Goal: Task Accomplishment & Management: Manage account settings

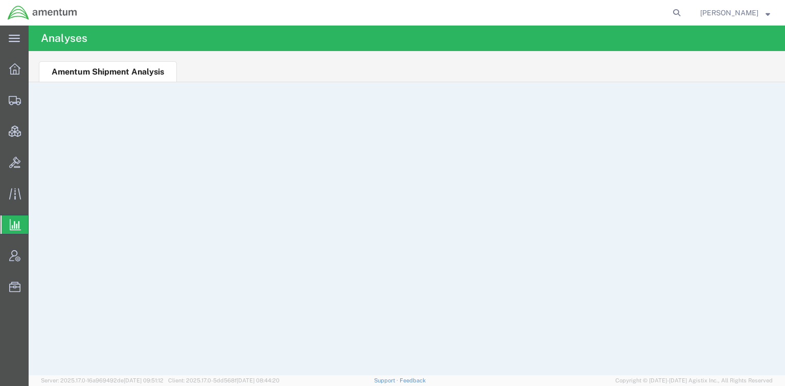
click at [353, 66] on ul "Amentum Shipment Analysis" at bounding box center [407, 66] width 757 height 31
click at [35, 259] on span "Account Admin" at bounding box center [31, 256] width 7 height 20
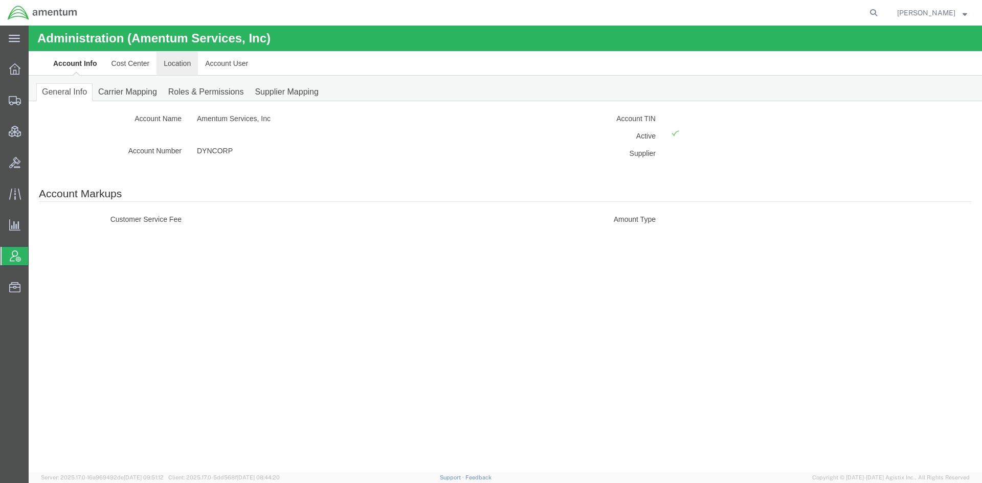
click at [177, 67] on link "Location" at bounding box center [176, 63] width 41 height 25
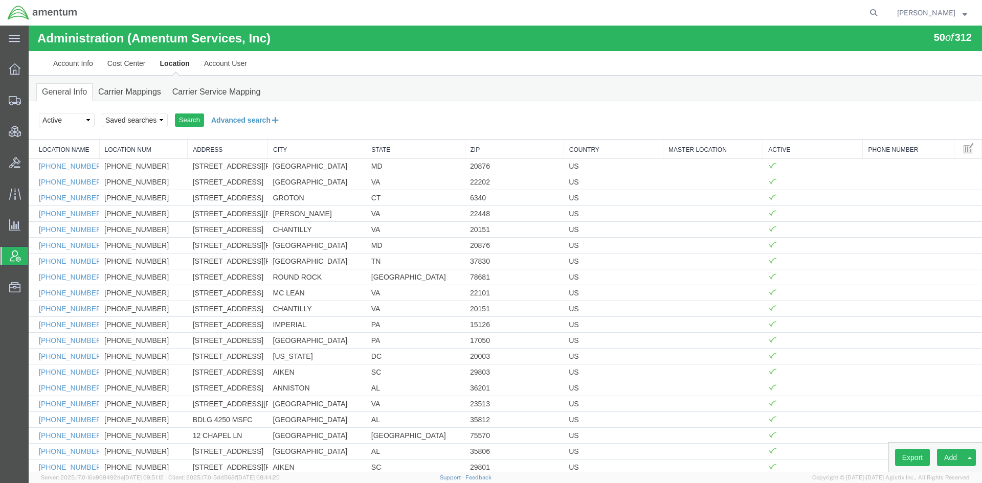
click at [223, 119] on button "Advanced search" at bounding box center [245, 119] width 83 height 17
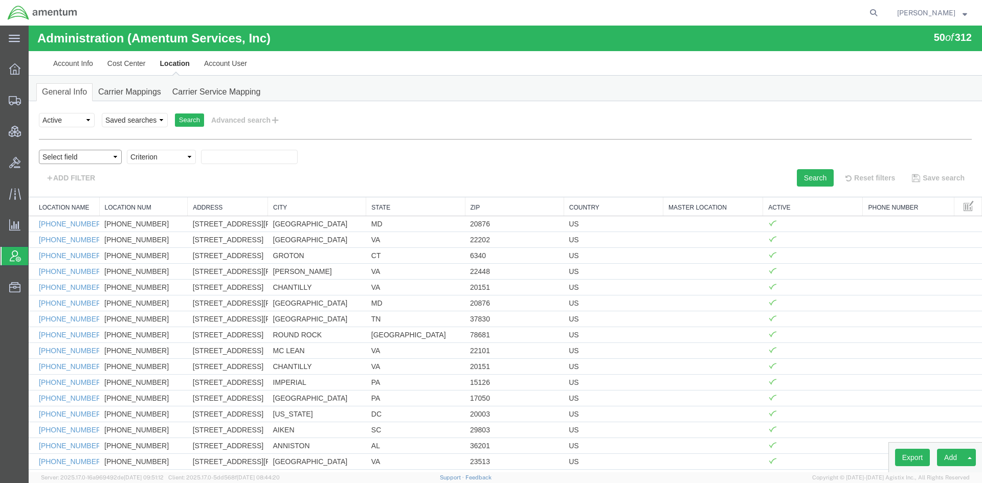
click at [107, 156] on select "Select field Address City Country County Location Name Location Num Master Loca…" at bounding box center [80, 157] width 83 height 14
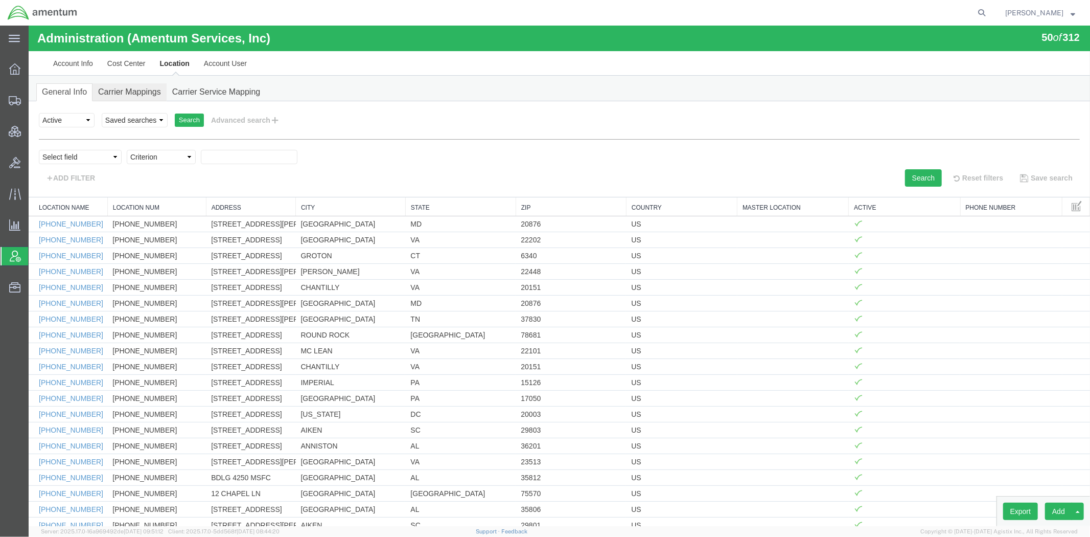
click at [148, 85] on link "Carrier Mappings" at bounding box center [129, 92] width 74 height 18
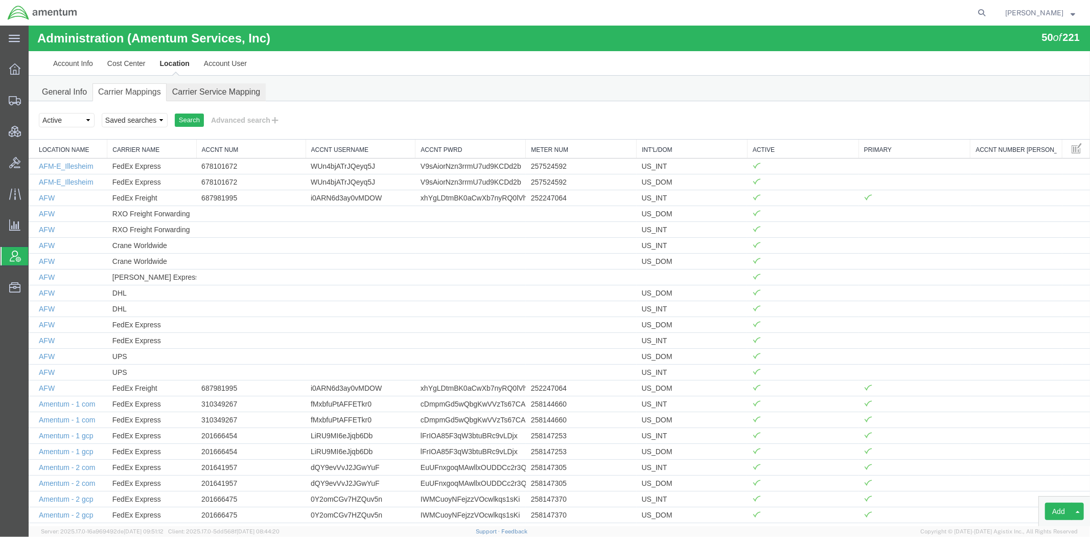
click at [214, 90] on link "Carrier Service Mapping" at bounding box center [216, 92] width 100 height 18
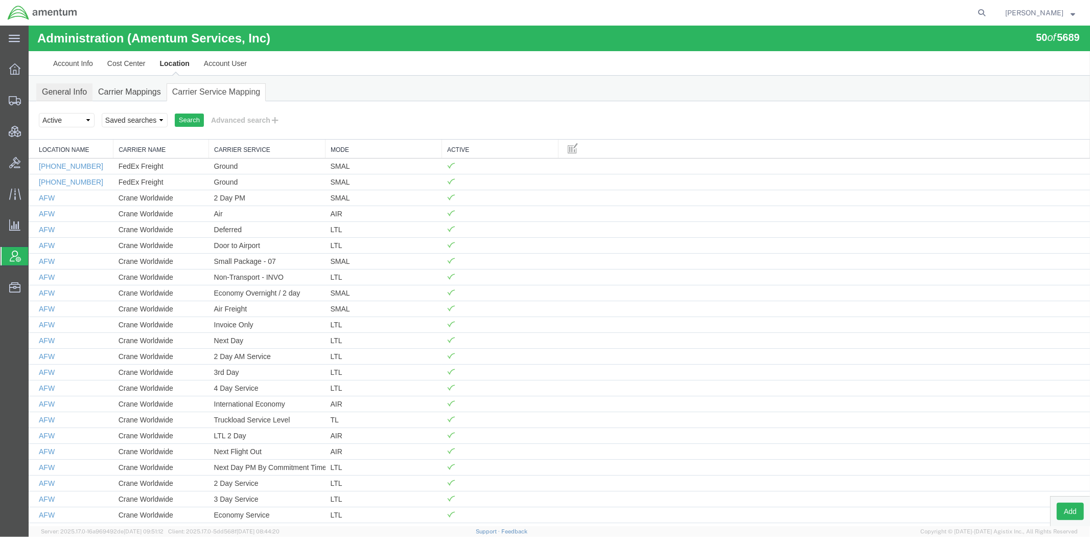
click at [62, 89] on link "General Info" at bounding box center [64, 92] width 56 height 18
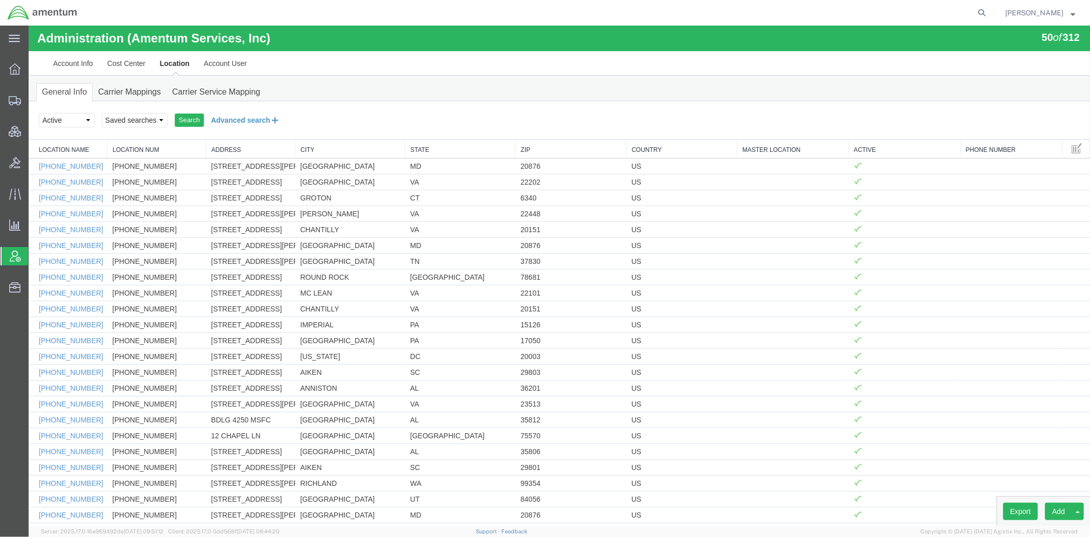
click at [236, 120] on button "Advanced search" at bounding box center [244, 119] width 83 height 17
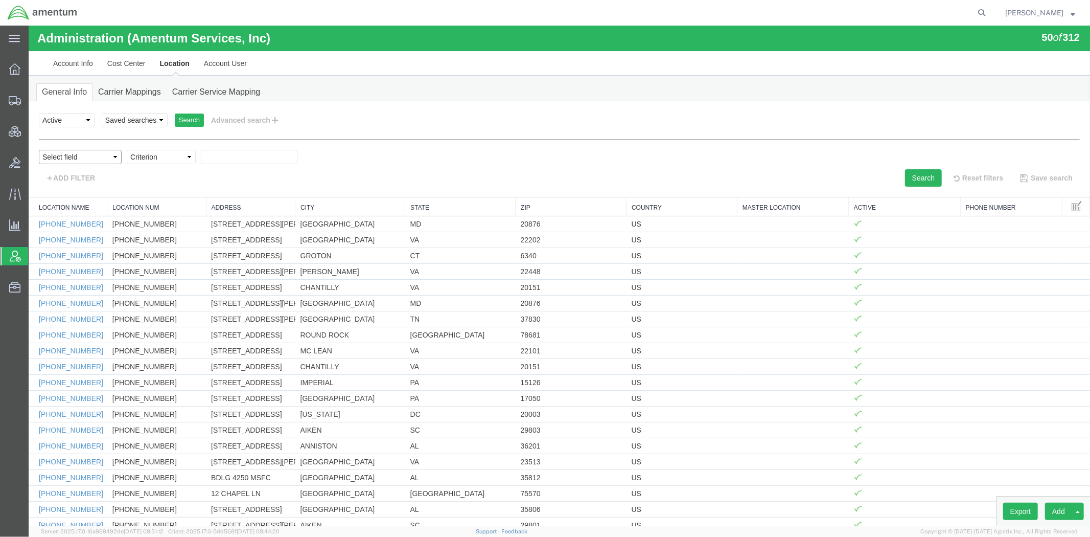
click at [82, 154] on select "Select field Address City Country County Location Name Location Num Master Loca…" at bounding box center [79, 156] width 83 height 14
click at [227, 175] on div "ADD FILTER" at bounding box center [295, 177] width 529 height 17
click at [146, 93] on link "Carrier Mappings" at bounding box center [129, 92] width 74 height 18
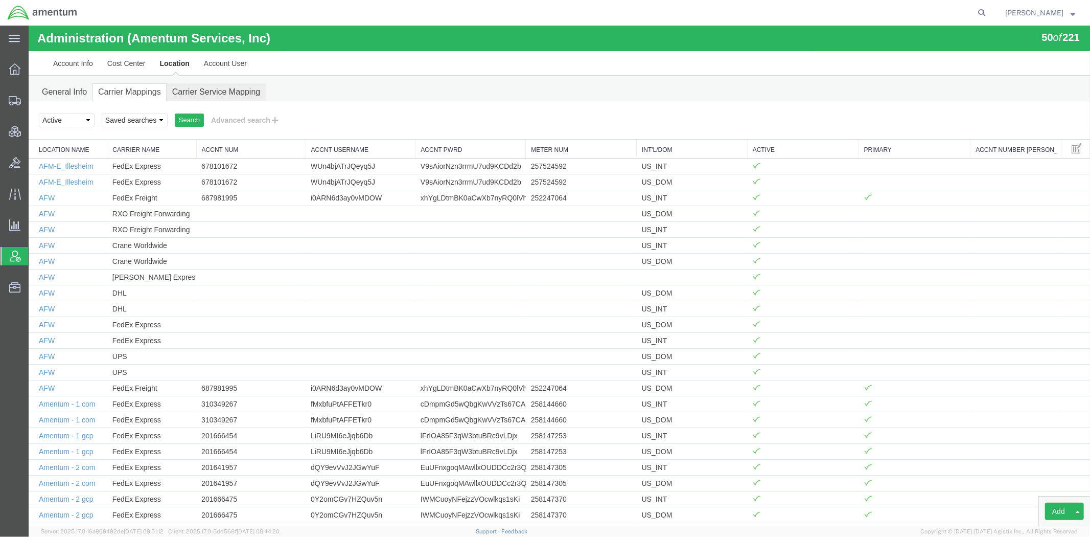
click at [207, 88] on link "Carrier Service Mapping" at bounding box center [216, 92] width 100 height 18
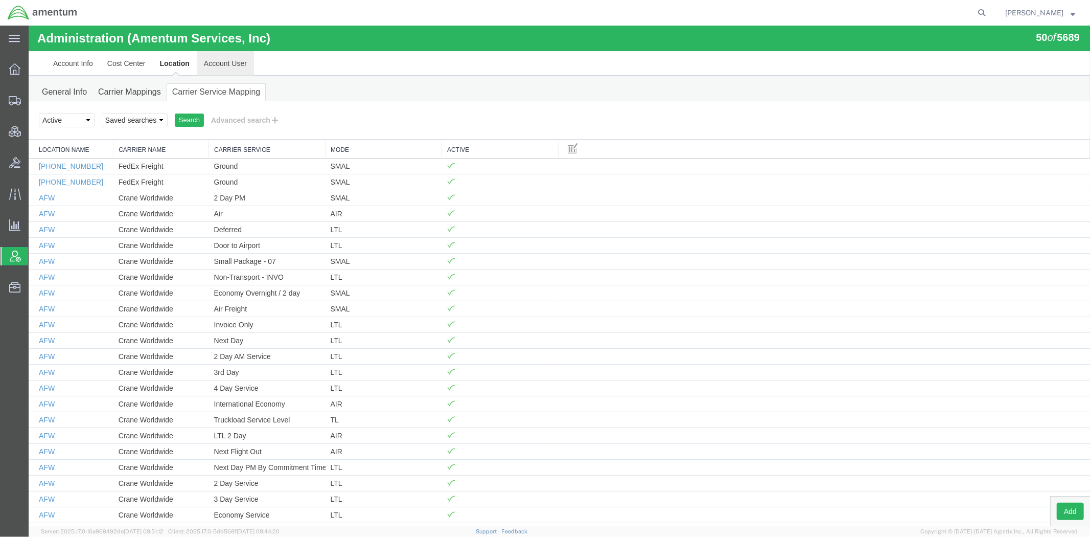
click at [217, 64] on link "Account User" at bounding box center [224, 63] width 57 height 25
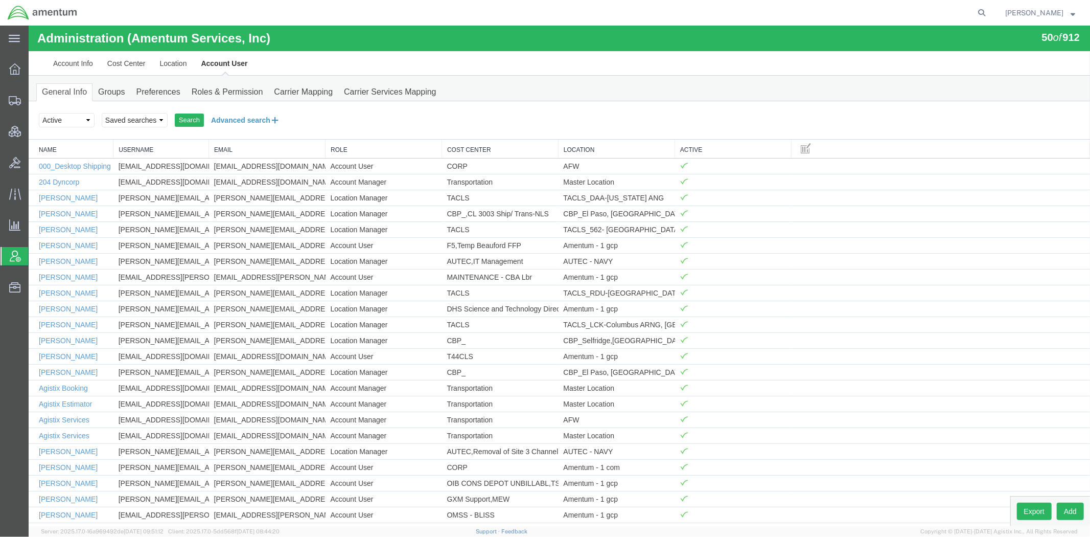
click at [210, 118] on button "Advanced search" at bounding box center [244, 119] width 83 height 17
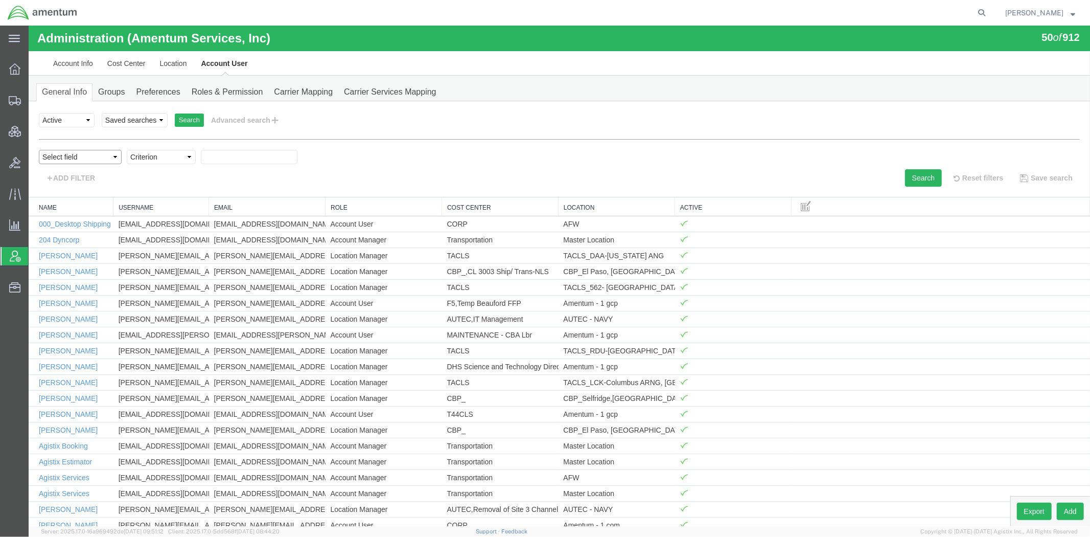
click at [81, 155] on select "Select field Cost Center Email Location Name Role Username" at bounding box center [79, 156] width 83 height 14
select select "personName"
click at [38, 149] on select "Select field Cost Center Email Location Name Role Username" at bounding box center [79, 156] width 83 height 14
click at [149, 155] on select "Criterion contains does not contain is is blank is not blank starts with" at bounding box center [160, 156] width 69 height 14
select select "contains"
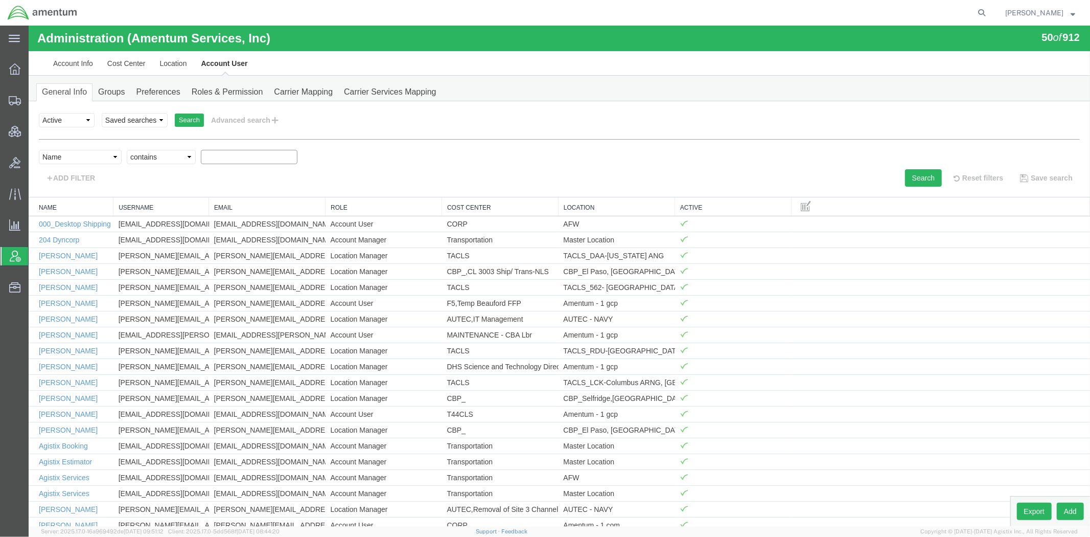
click at [126, 149] on select "Criterion contains does not contain is is blank is not blank starts with" at bounding box center [160, 156] width 69 height 14
type input "qcc"
click at [921, 172] on button "Search" at bounding box center [923, 177] width 37 height 17
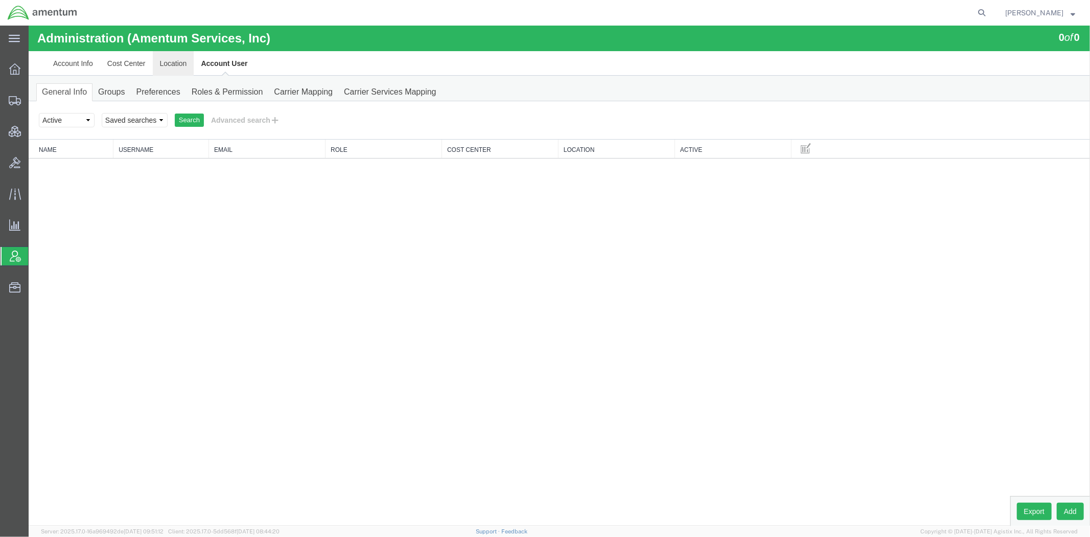
click at [173, 64] on link "Location" at bounding box center [172, 63] width 41 height 25
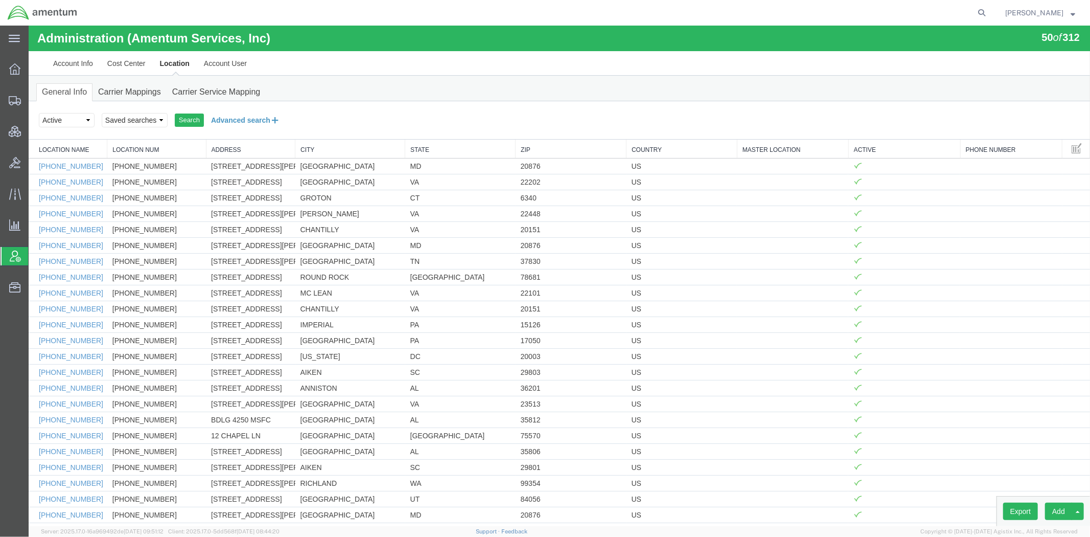
click at [221, 119] on button "Advanced search" at bounding box center [244, 119] width 83 height 17
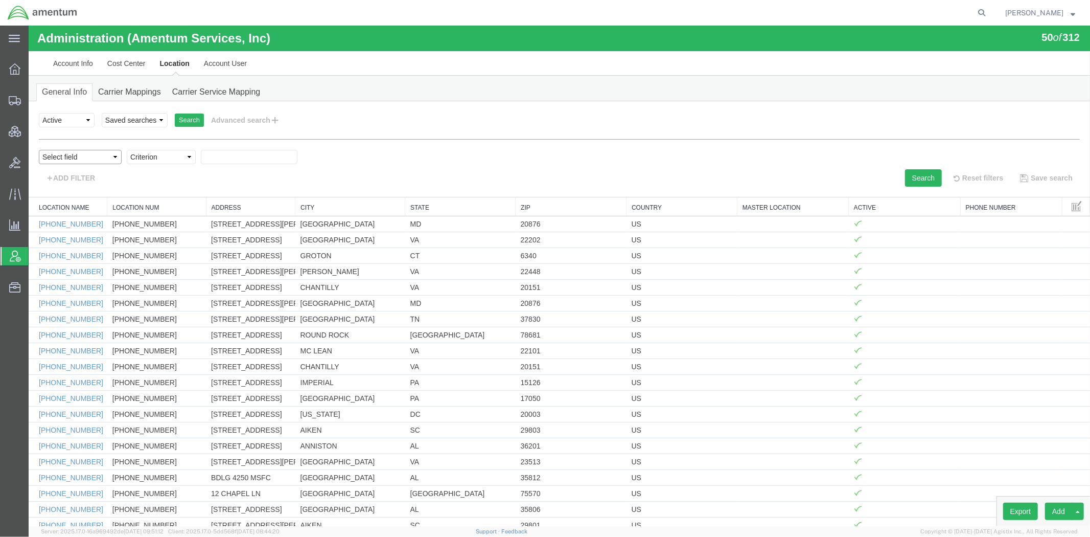
click at [87, 159] on select "Select field Address City Country County Location Name Location Num Master Loca…" at bounding box center [79, 156] width 83 height 14
select select "locationName"
click at [38, 149] on select "Select field Address City Country County Location Name Location Num Master Loca…" at bounding box center [79, 156] width 83 height 14
click at [165, 156] on select "Criterion contains does not contain is is blank is not blank starts with" at bounding box center [160, 156] width 69 height 14
select select "contains"
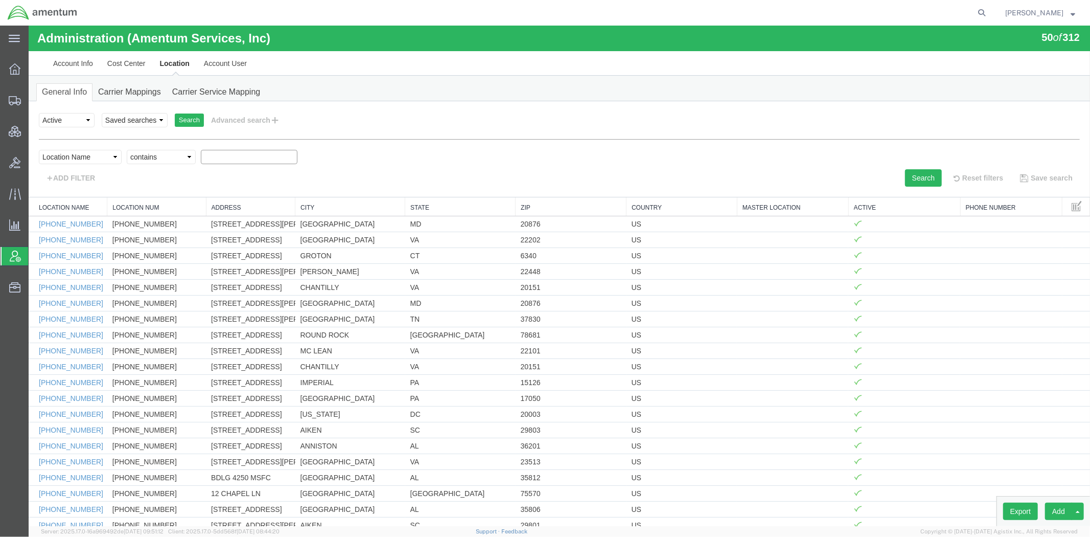
click at [126, 149] on select "Criterion contains does not contain is is blank is not blank starts with" at bounding box center [160, 156] width 69 height 14
type input "qcc"
click at [912, 176] on button "Search" at bounding box center [923, 177] width 37 height 17
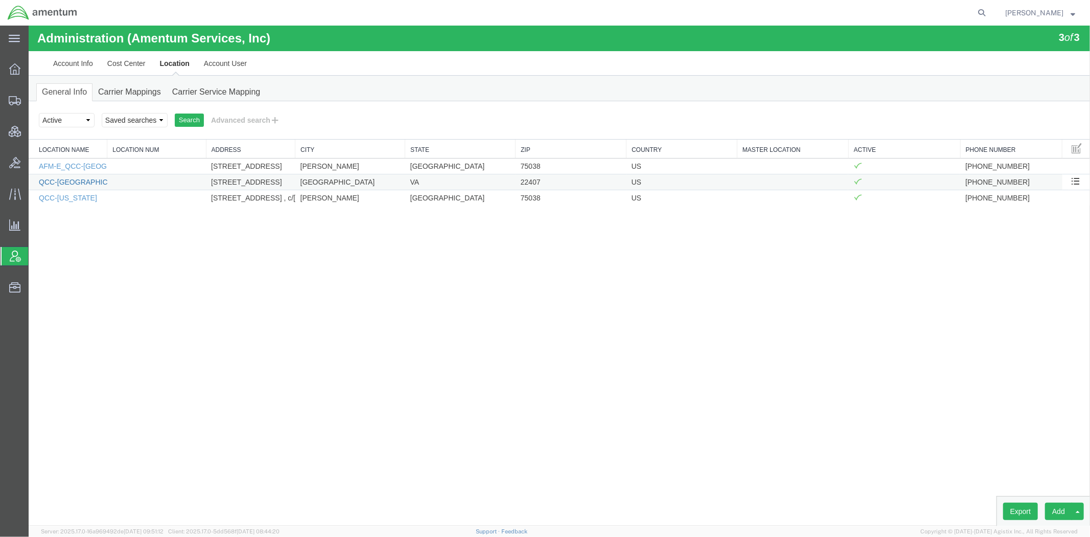
click at [49, 182] on link "QCC-Fredericksburg, VA" at bounding box center [123, 181] width 171 height 8
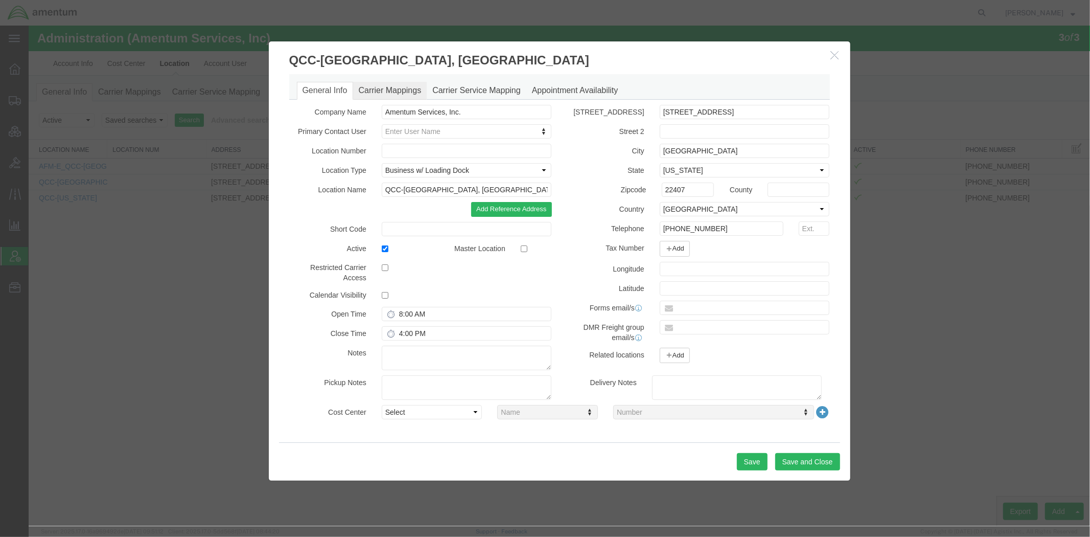
click at [378, 90] on link "Carrier Mappings" at bounding box center [390, 90] width 74 height 18
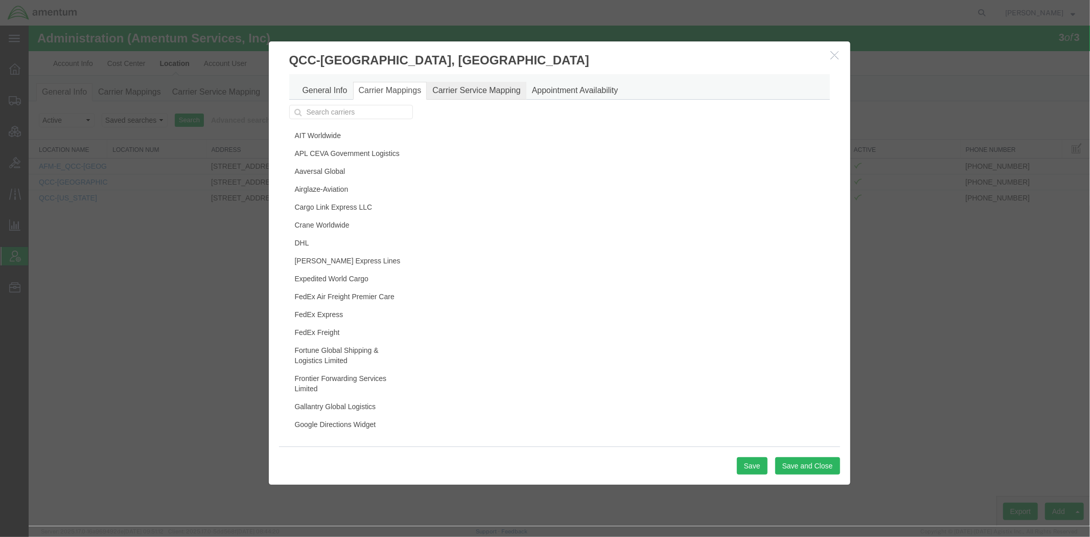
click at [448, 93] on link "Carrier Service Mapping" at bounding box center [476, 90] width 100 height 18
click at [564, 95] on link "Appointment Availability" at bounding box center [575, 90] width 98 height 18
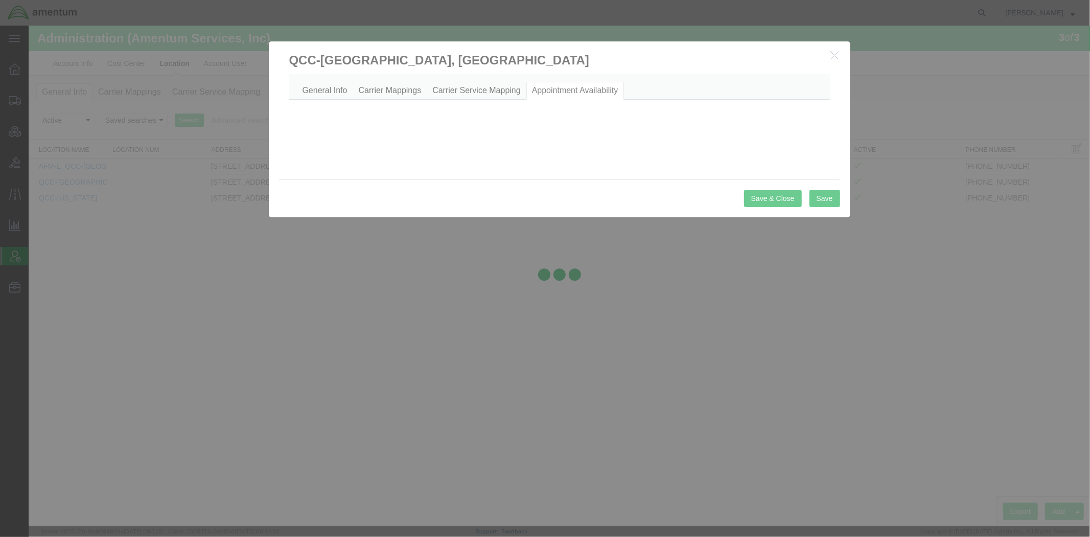
select select "AM"
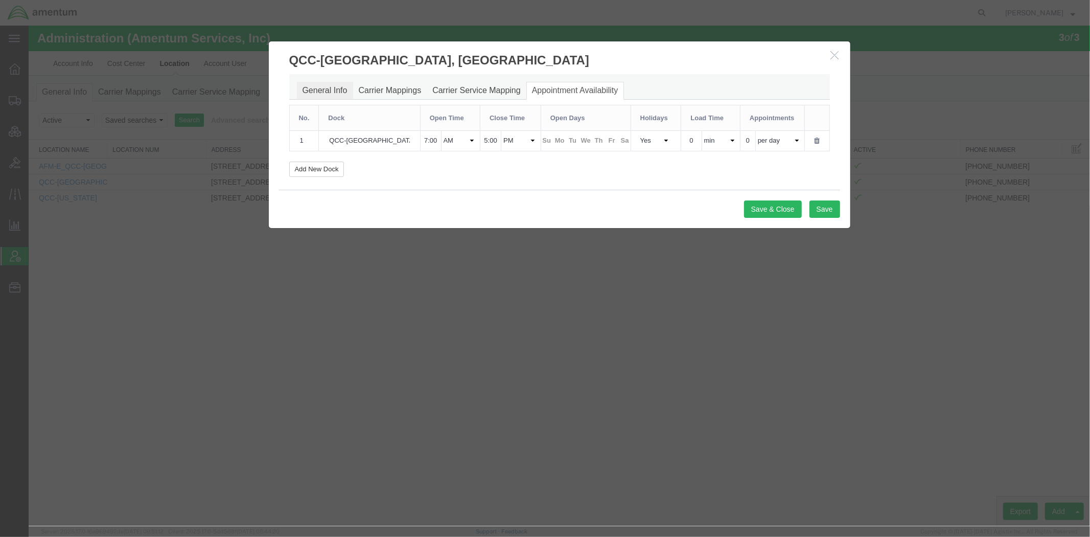
click at [328, 90] on link "General Info" at bounding box center [325, 90] width 56 height 18
click at [374, 92] on link "Carrier Mappings" at bounding box center [390, 90] width 74 height 18
click at [332, 95] on link "General Info" at bounding box center [325, 90] width 56 height 18
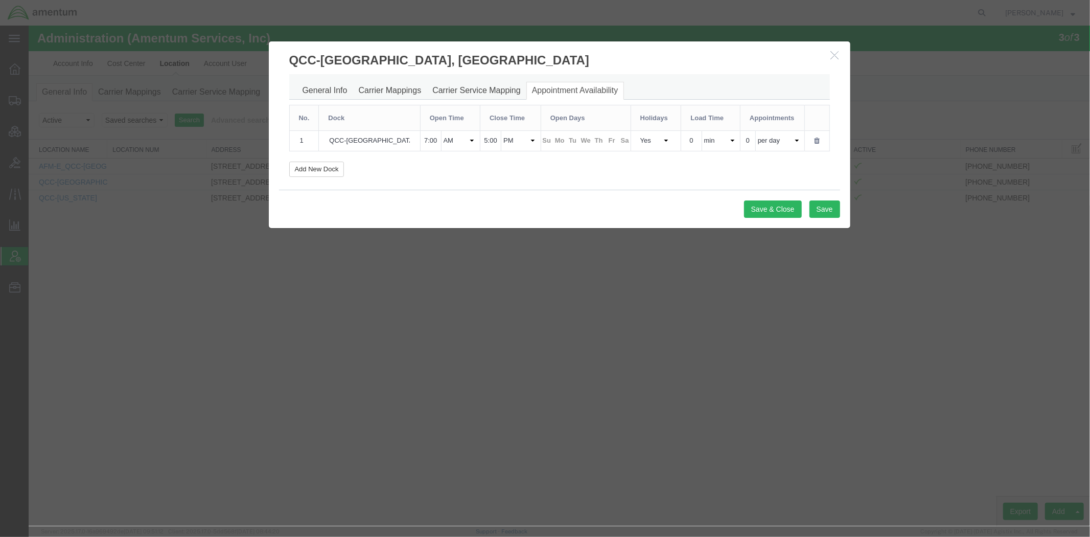
click at [836, 58] on icon "button" at bounding box center [835, 54] width 8 height 9
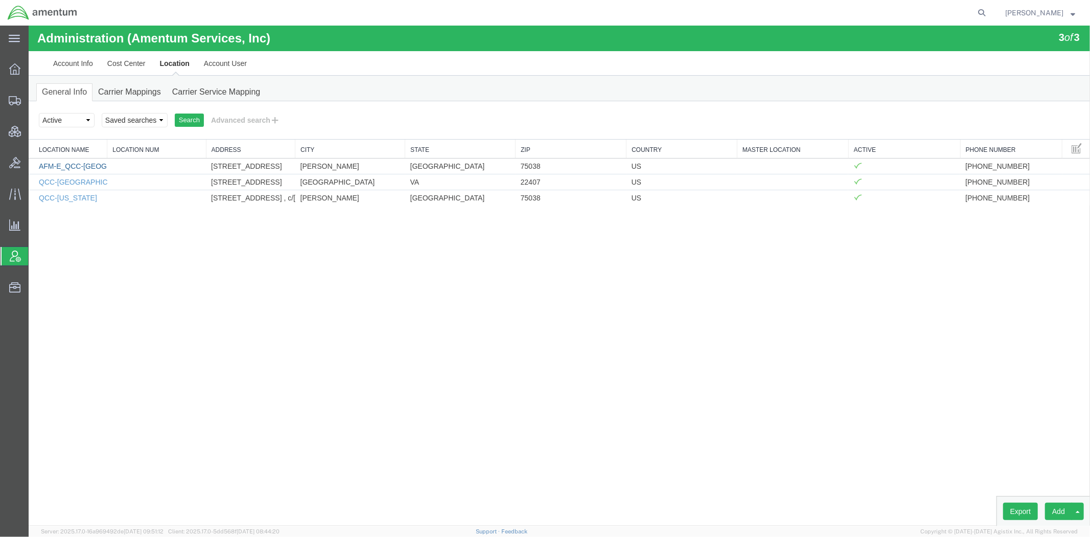
click at [76, 165] on link "AFM-E_QCC-TX" at bounding box center [97, 166] width 119 height 8
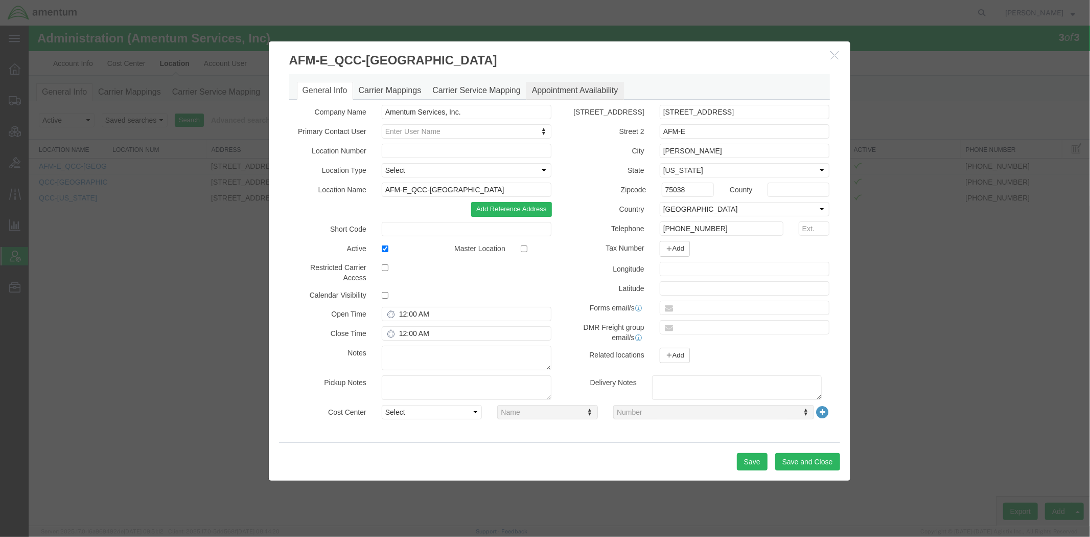
click at [549, 90] on link "Appointment Availability" at bounding box center [575, 90] width 98 height 18
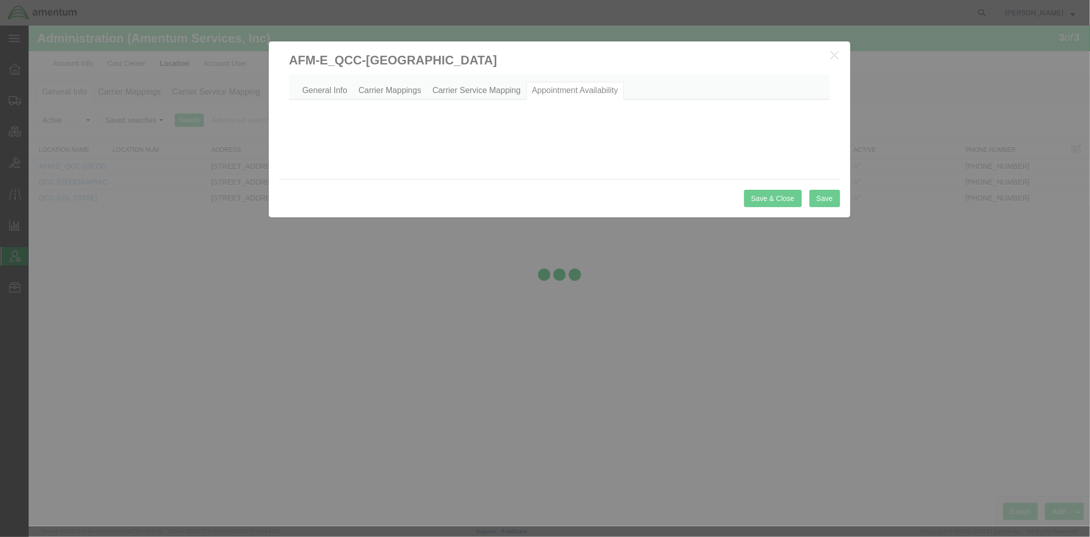
select select "AM"
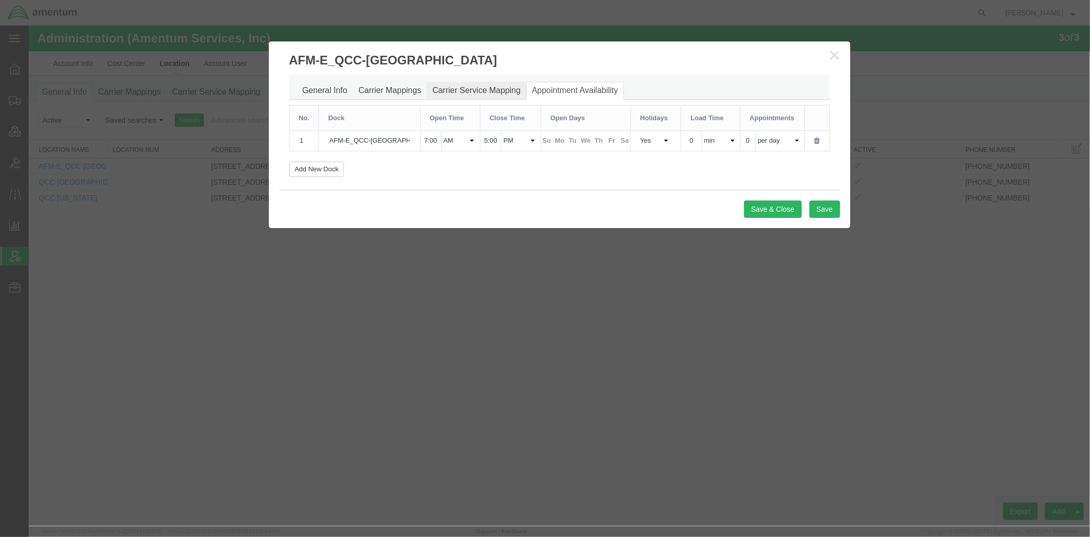
click at [505, 90] on link "Carrier Service Mapping" at bounding box center [476, 90] width 100 height 18
click at [836, 59] on button "button" at bounding box center [836, 55] width 13 height 13
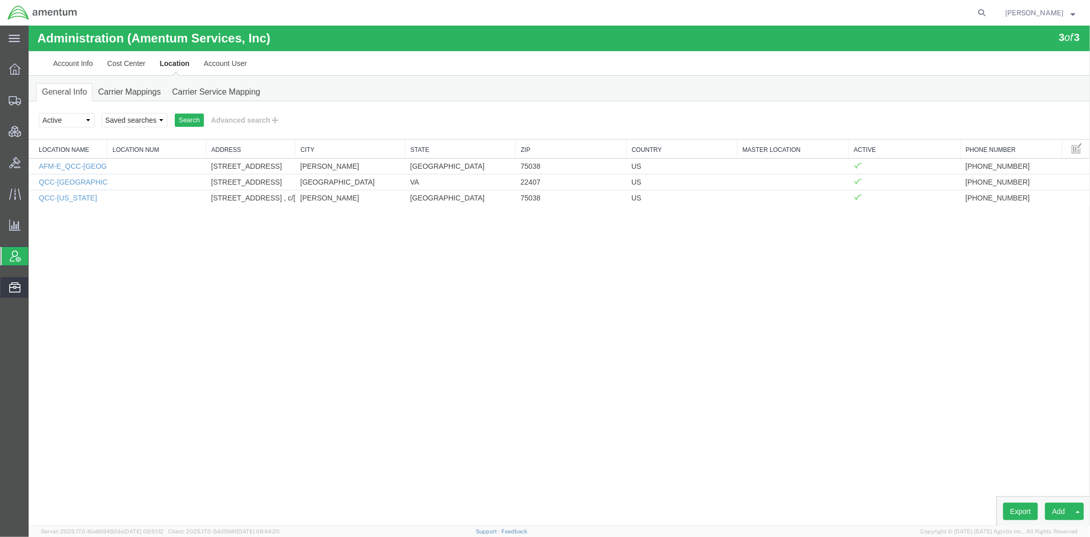
click at [0, 0] on span "Address Book" at bounding box center [0, 0] width 0 height 0
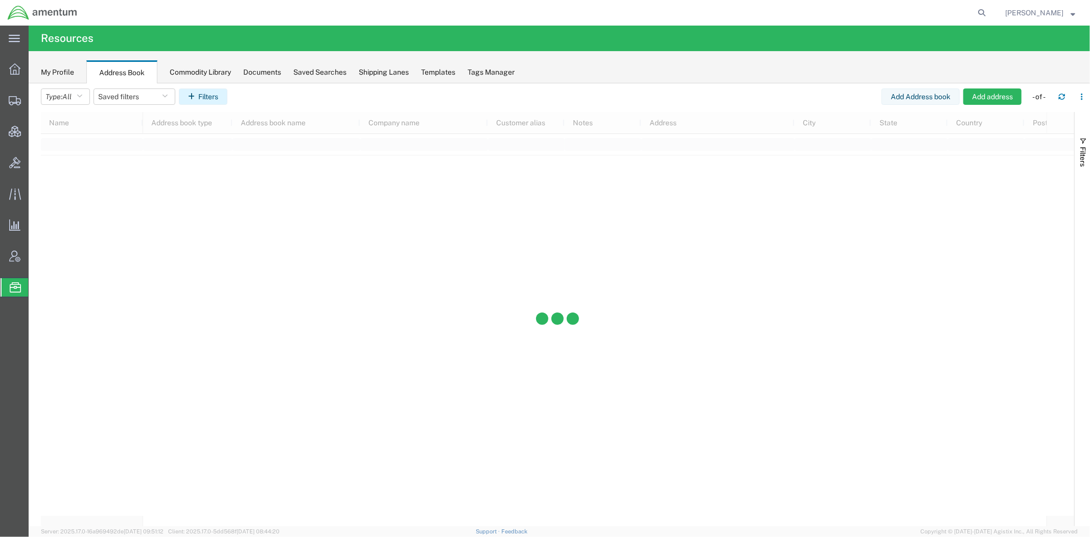
click at [219, 99] on button "Filters" at bounding box center [203, 96] width 49 height 16
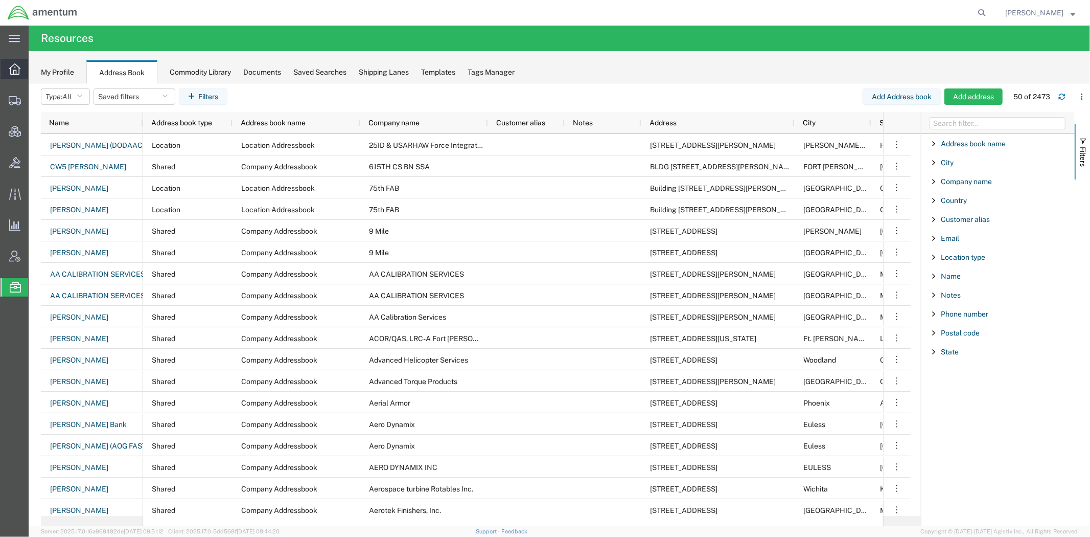
click at [35, 67] on span "Overview" at bounding box center [31, 69] width 7 height 20
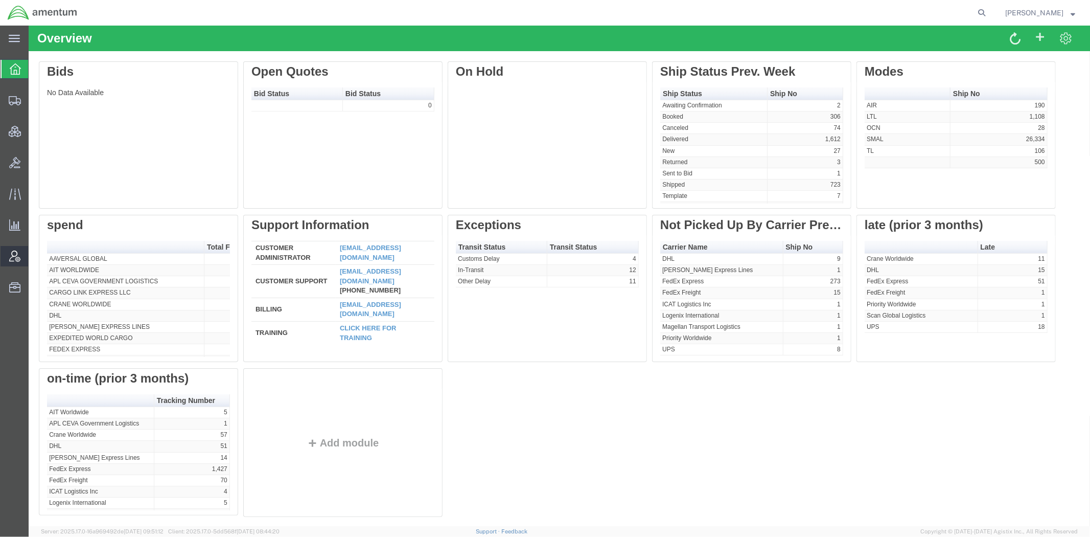
click at [35, 254] on span "Account Admin" at bounding box center [31, 256] width 7 height 20
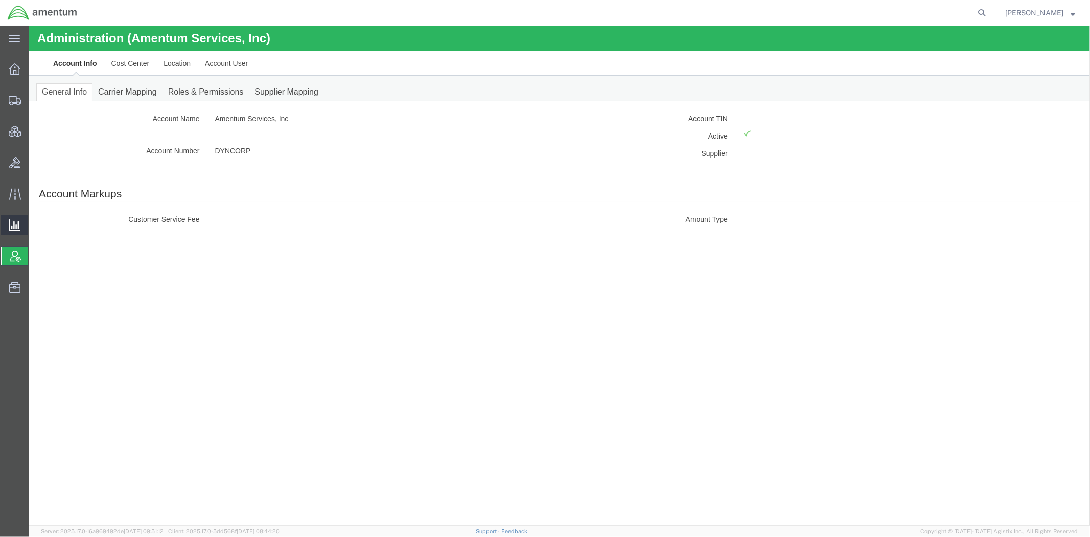
click at [35, 221] on span "Analytics" at bounding box center [31, 225] width 7 height 20
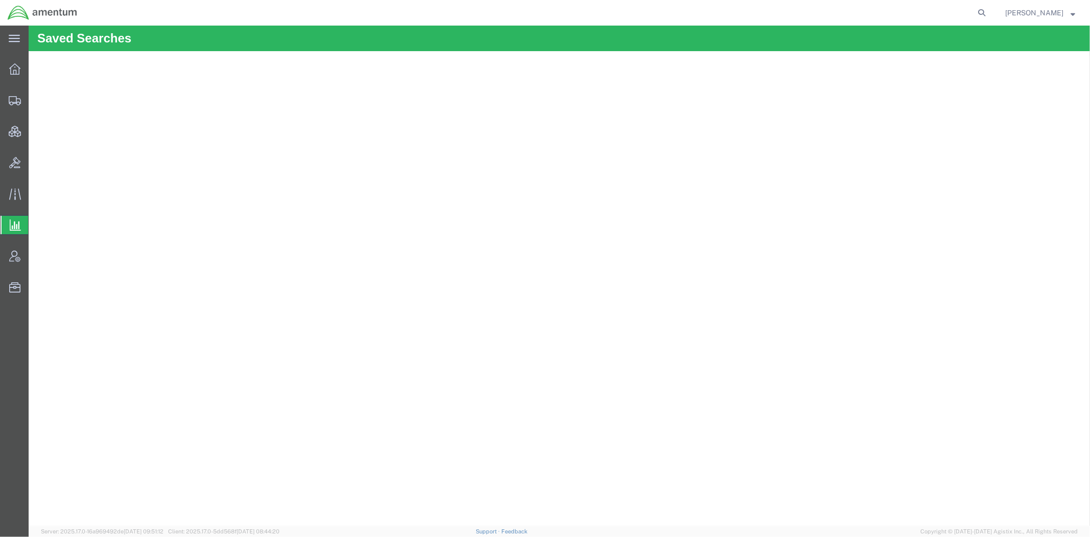
click at [0, 0] on span "Ad Hoc Reports" at bounding box center [0, 0] width 0 height 0
click at [1022, 14] on span "[PERSON_NAME]" at bounding box center [1035, 12] width 58 height 11
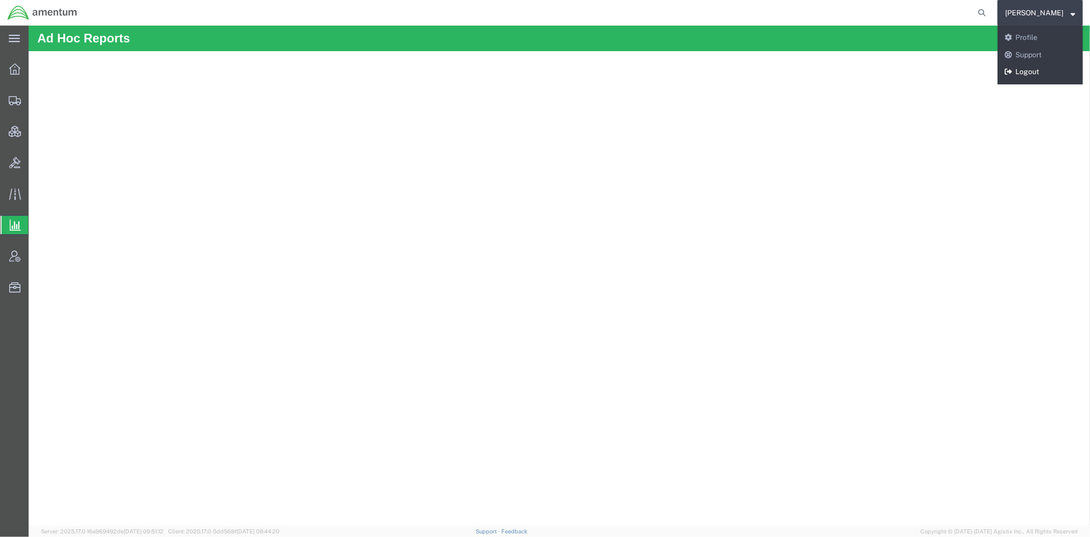
click at [1021, 73] on link "Logout" at bounding box center [1040, 71] width 85 height 17
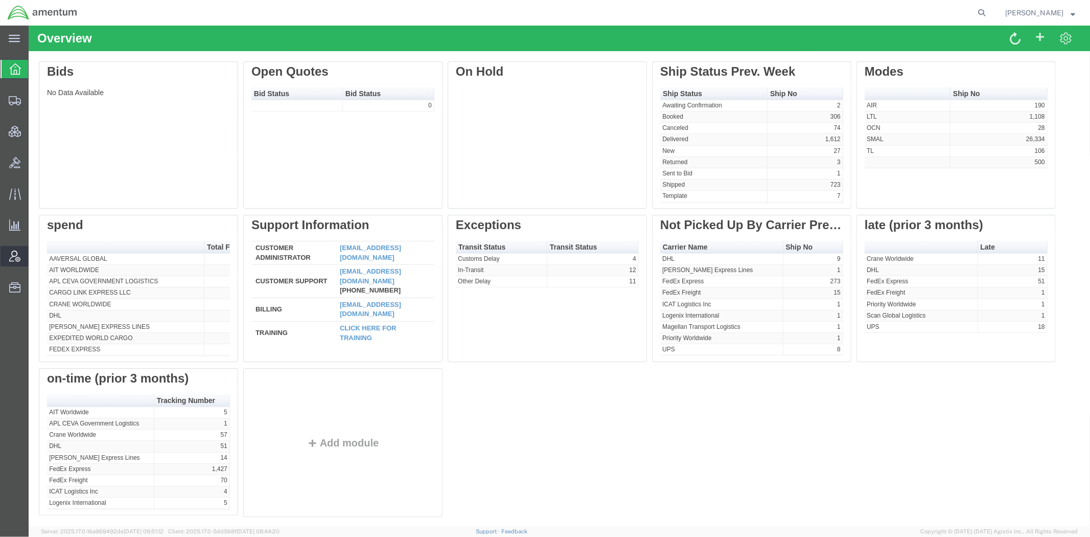
click at [35, 257] on span "Account Admin" at bounding box center [31, 256] width 7 height 20
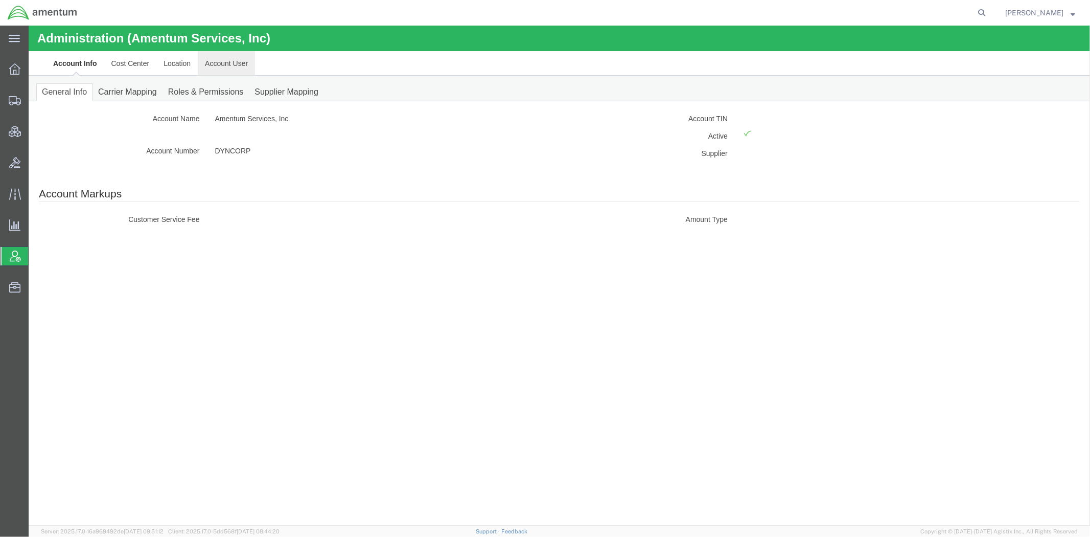
click at [227, 59] on link "Account User" at bounding box center [225, 63] width 57 height 25
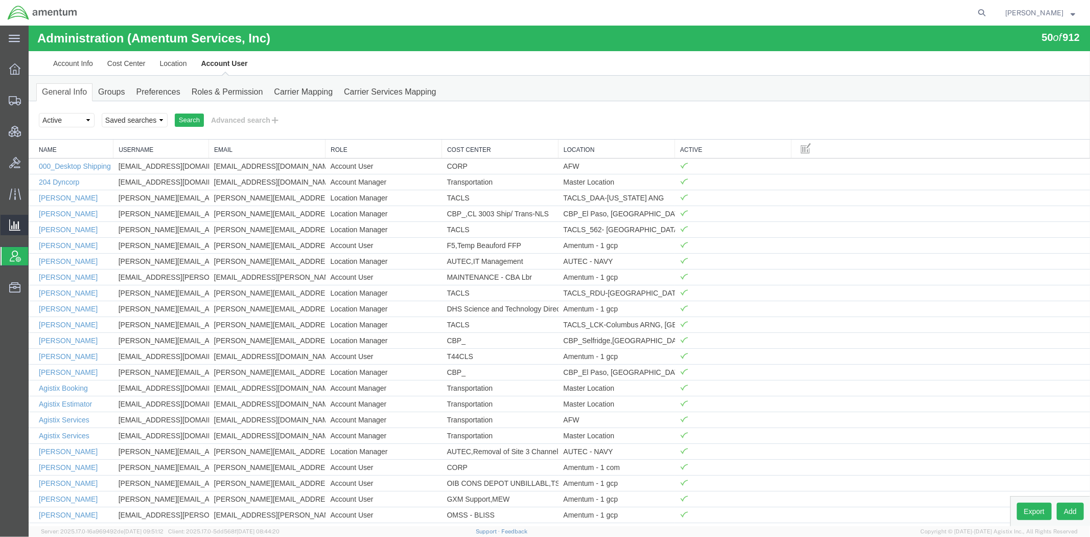
click at [0, 0] on span "Ad Hoc Reports" at bounding box center [0, 0] width 0 height 0
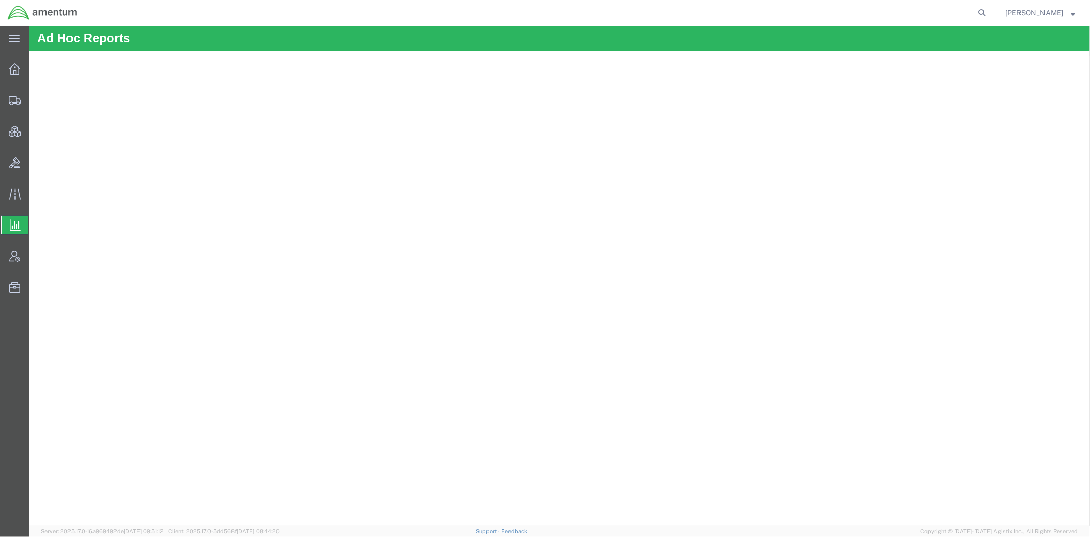
click at [0, 0] on span "Saved Reports" at bounding box center [0, 0] width 0 height 0
click at [9, 67] on icon at bounding box center [14, 68] width 11 height 11
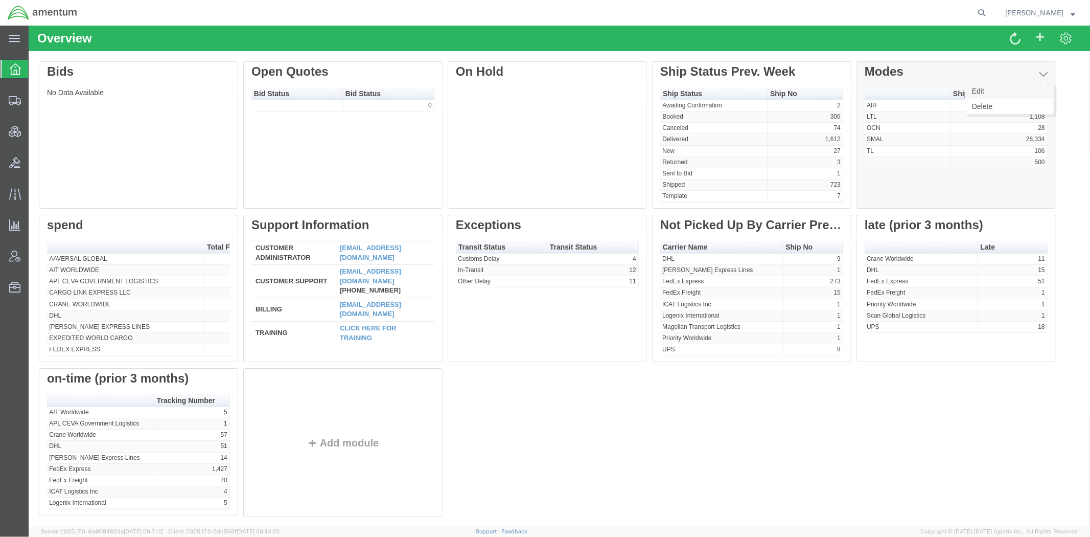
click at [1012, 88] on link "Edit" at bounding box center [1009, 90] width 88 height 15
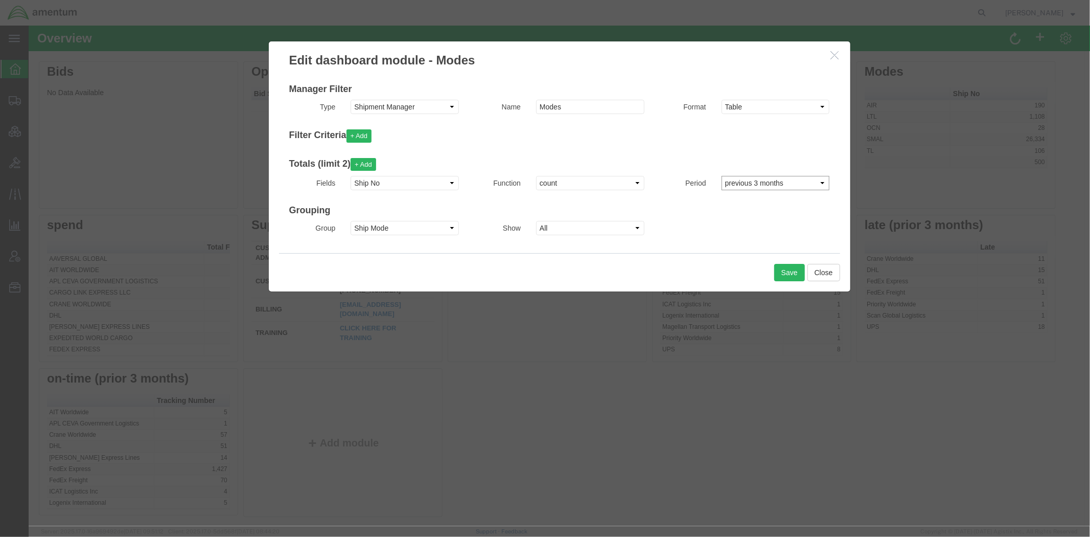
click at [746, 180] on select "Select previous 1 day previous 2 days previous 1 week previous 2 weeks previous…" at bounding box center [775, 182] width 108 height 14
click at [775, 141] on h3 "Filter Criteria + Add" at bounding box center [559, 135] width 541 height 13
click at [831, 56] on icon "button" at bounding box center [835, 54] width 8 height 9
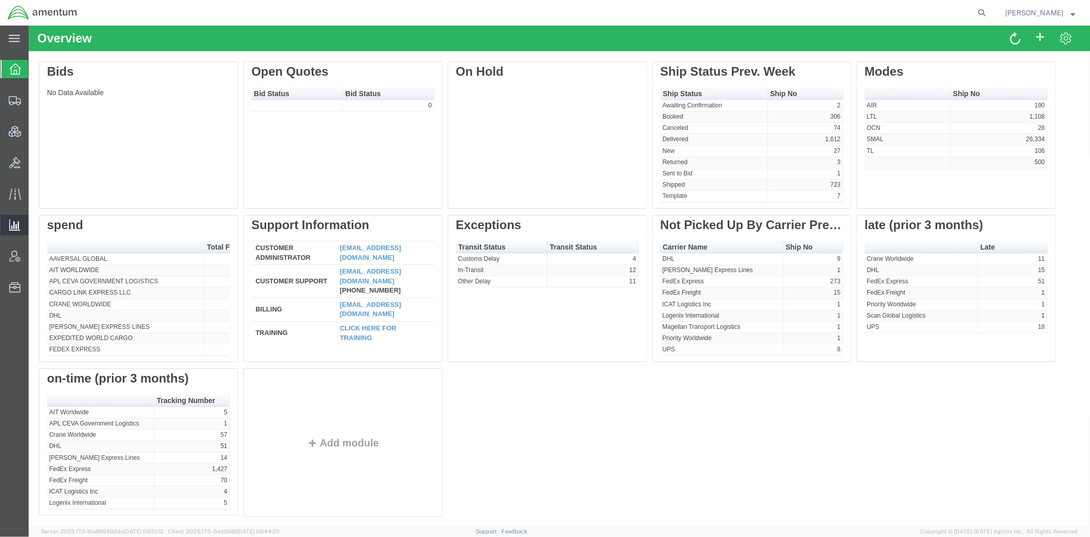
click at [0, 0] on span "Ad Hoc Reports" at bounding box center [0, 0] width 0 height 0
